Goal: Find contact information: Find contact information

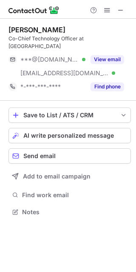
scroll to position [199, 136]
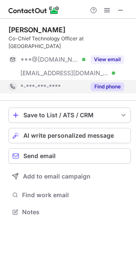
click at [104, 82] on button "Find phone" at bounding box center [108, 86] width 34 height 9
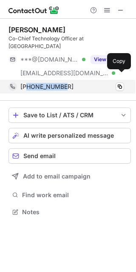
drag, startPoint x: 69, startPoint y: 79, endPoint x: 28, endPoint y: 76, distance: 40.9
click at [28, 83] on div "+16097343373" at bounding box center [72, 87] width 104 height 8
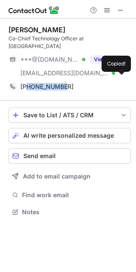
copy span "6097343373"
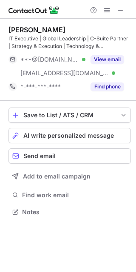
scroll to position [206, 136]
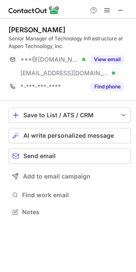
scroll to position [206, 136]
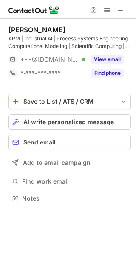
scroll to position [193, 136]
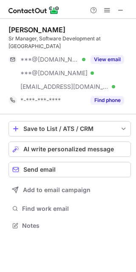
scroll to position [220, 136]
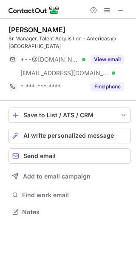
scroll to position [206, 136]
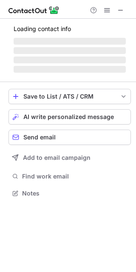
scroll to position [185, 136]
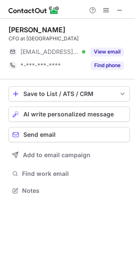
scroll to position [185, 135]
